Goal: Find specific page/section: Find specific page/section

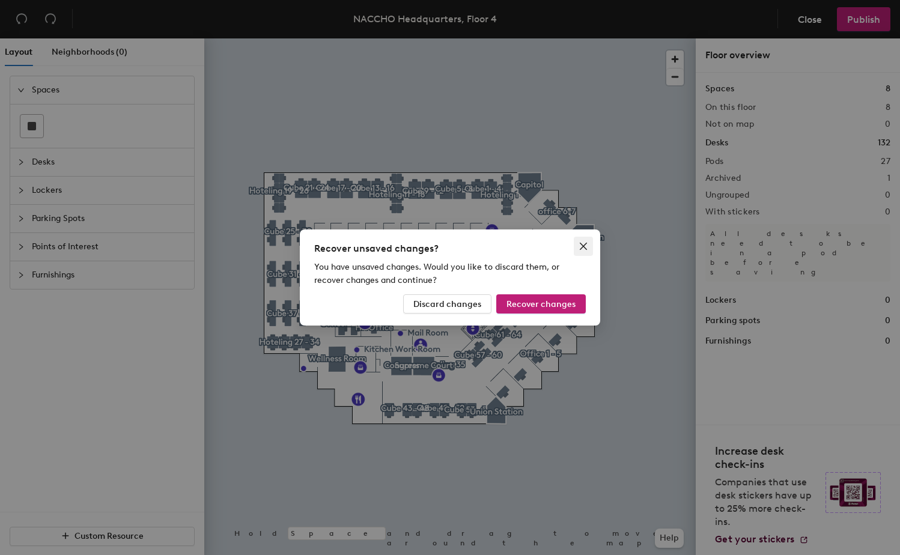
click at [582, 246] on icon "close" at bounding box center [584, 247] width 10 height 10
